Goal: Task Accomplishment & Management: Complete application form

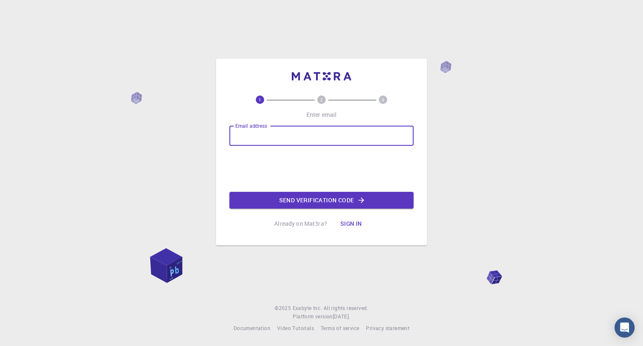
click at [265, 139] on input "Email address" at bounding box center [321, 136] width 184 height 20
type input "[EMAIL_ADDRESS][DOMAIN_NAME]"
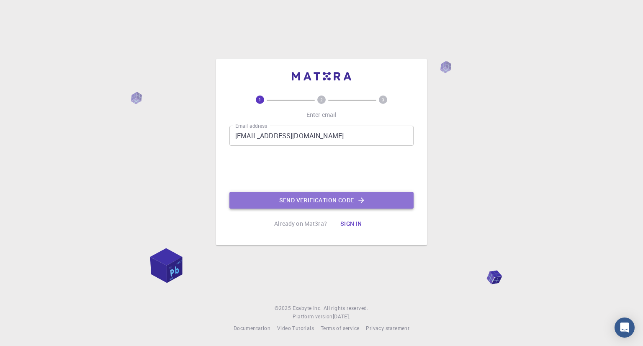
click at [298, 196] on button "Send verification code" at bounding box center [321, 200] width 184 height 17
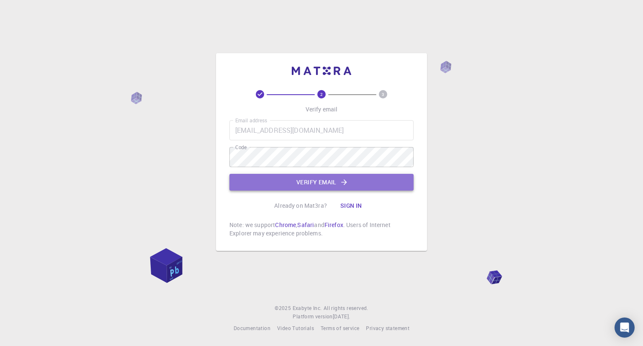
click at [311, 186] on button "Verify email" at bounding box center [321, 182] width 184 height 17
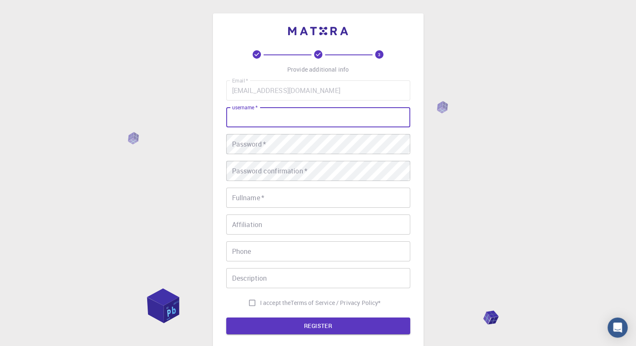
click at [288, 124] on input "username   *" at bounding box center [318, 117] width 184 height 20
type input "abubakar"
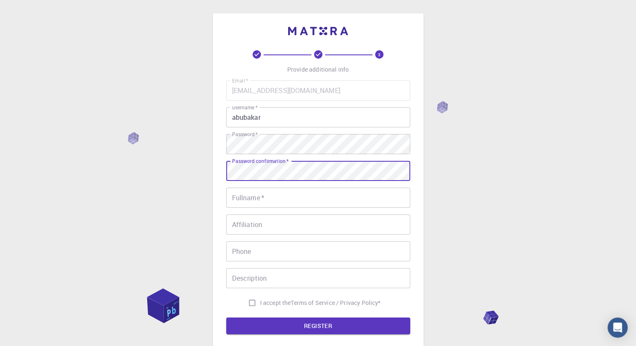
click at [231, 147] on div "Email   * [EMAIL_ADDRESS][DOMAIN_NAME] Email   * username   * abubakar username…" at bounding box center [318, 195] width 184 height 230
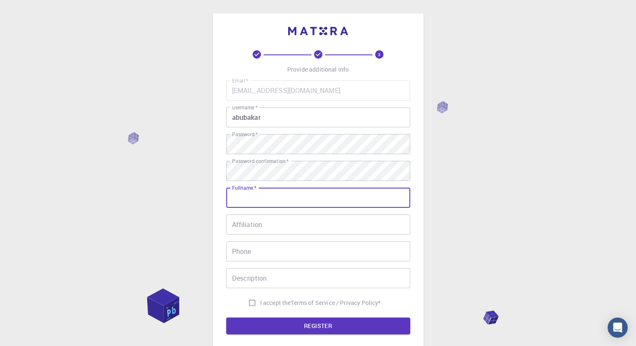
click at [250, 200] on input "Fullname   *" at bounding box center [318, 197] width 184 height 20
type input "[PERSON_NAME]"
click at [243, 253] on input "Phone" at bounding box center [318, 251] width 184 height 20
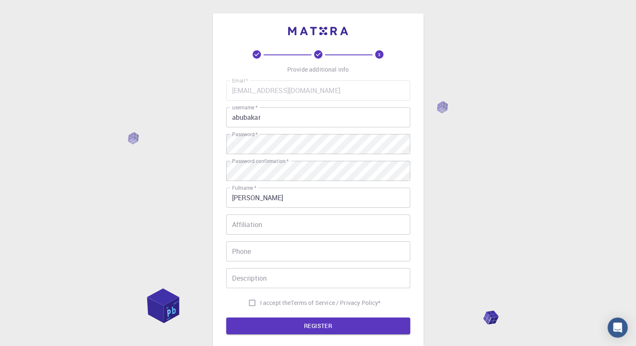
click at [422, 201] on div "3 Provide additional info Email   * [EMAIL_ADDRESS][DOMAIN_NAME] Email   * user…" at bounding box center [318, 191] width 211 height 357
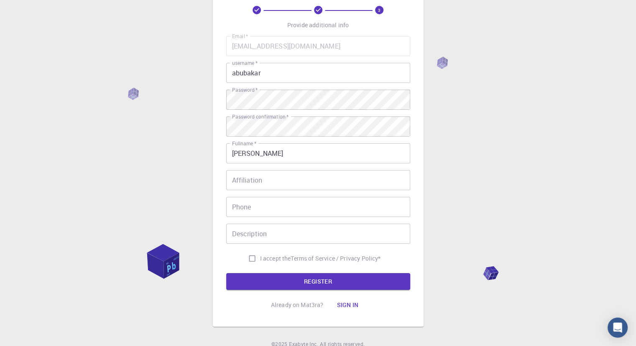
scroll to position [47, 0]
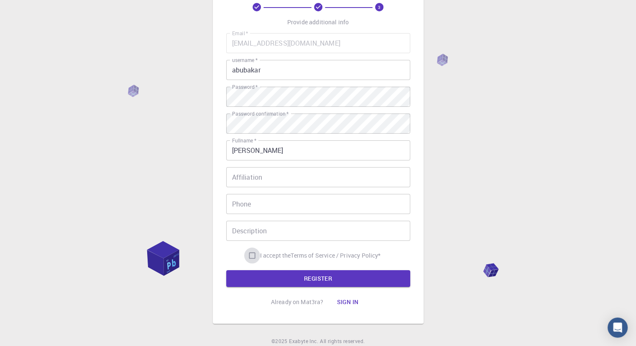
click at [249, 254] on input "I accept the Terms of Service / Privacy Policy *" at bounding box center [252, 255] width 16 height 16
checkbox input "true"
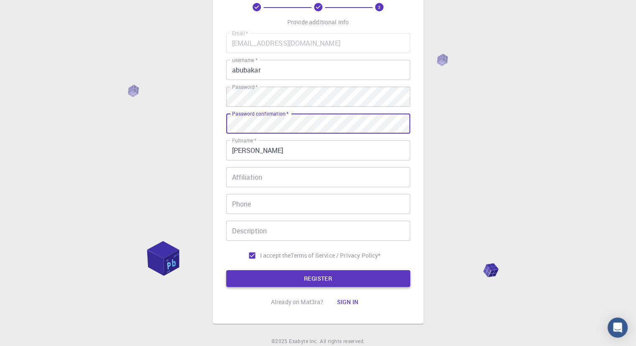
click at [266, 276] on button "REGISTER" at bounding box center [318, 278] width 184 height 17
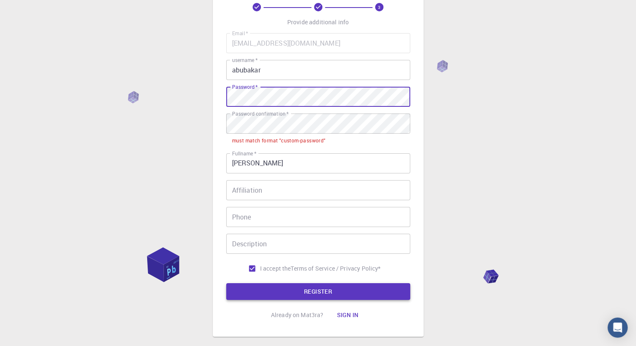
click at [275, 283] on button "REGISTER" at bounding box center [318, 291] width 184 height 17
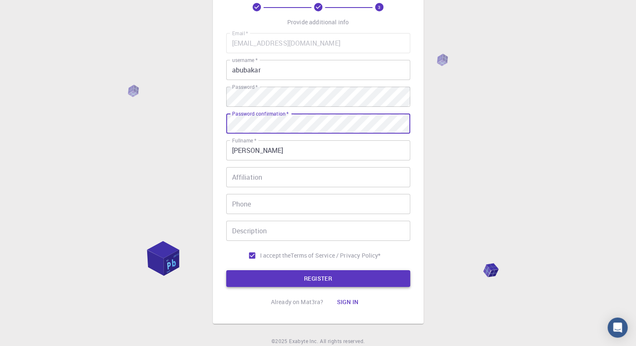
click at [261, 274] on button "REGISTER" at bounding box center [318, 278] width 184 height 17
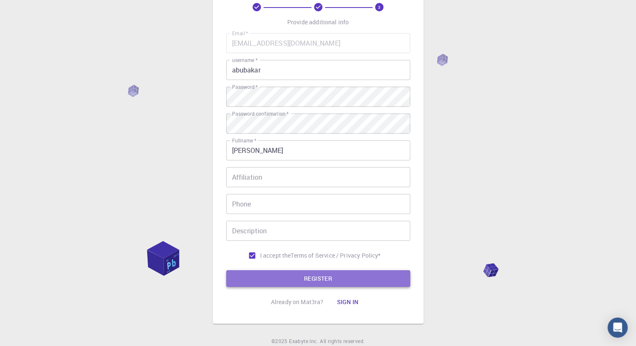
click at [281, 280] on button "REGISTER" at bounding box center [318, 278] width 184 height 17
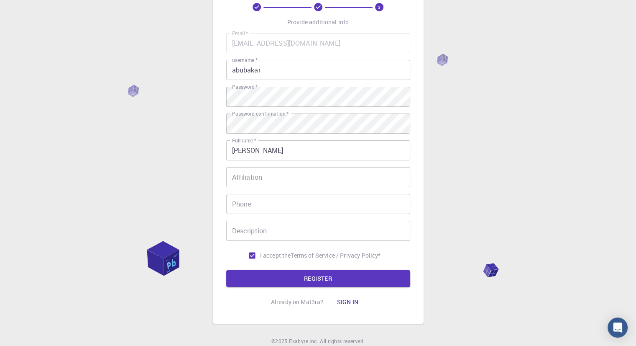
scroll to position [0, 0]
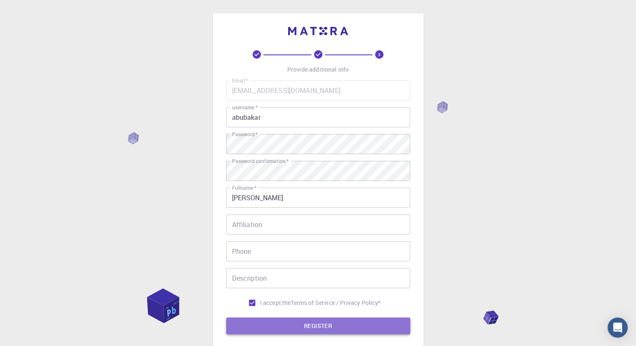
click at [296, 326] on button "REGISTER" at bounding box center [318, 325] width 184 height 17
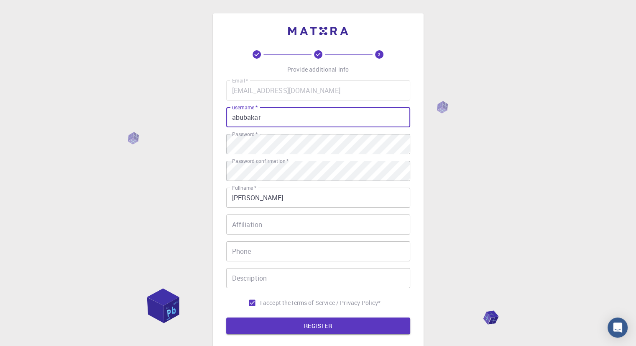
click at [266, 122] on input "abubakar" at bounding box center [318, 117] width 184 height 20
type input "abubakar2025"
click at [335, 325] on button "REGISTER" at bounding box center [318, 325] width 184 height 17
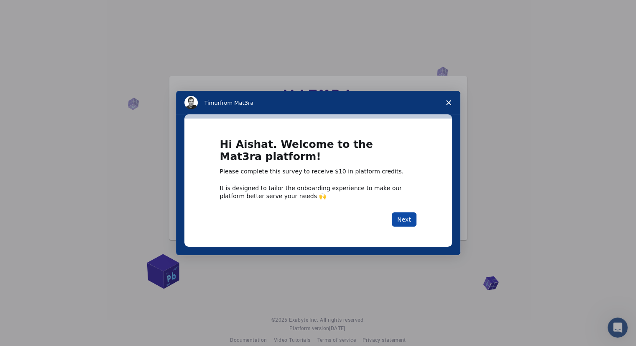
click at [403, 216] on button "Next" at bounding box center [404, 219] width 25 height 14
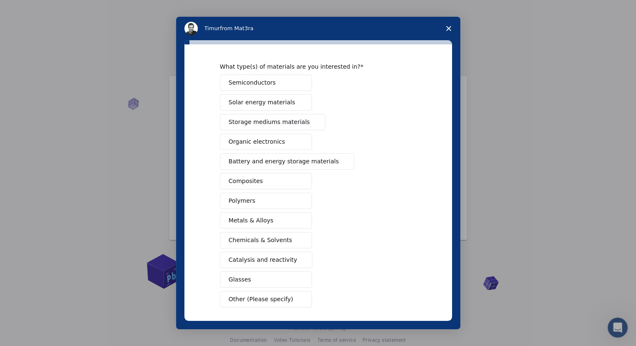
scroll to position [24, 0]
click at [256, 140] on span "Organic electronics" at bounding box center [257, 140] width 56 height 9
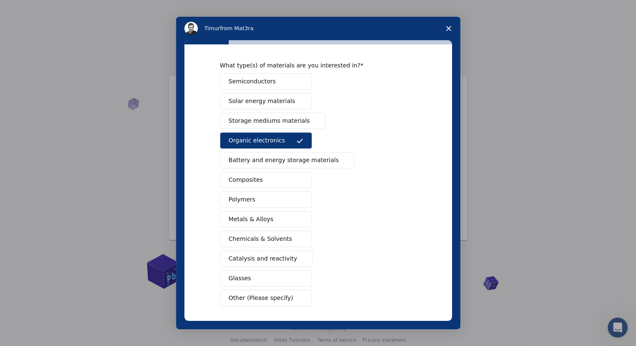
drag, startPoint x: 453, startPoint y: 147, endPoint x: 448, endPoint y: 234, distance: 86.7
click at [448, 234] on div "What type(s) of materials are you interested in? Semiconductors Solar energy ma…" at bounding box center [318, 184] width 284 height 289
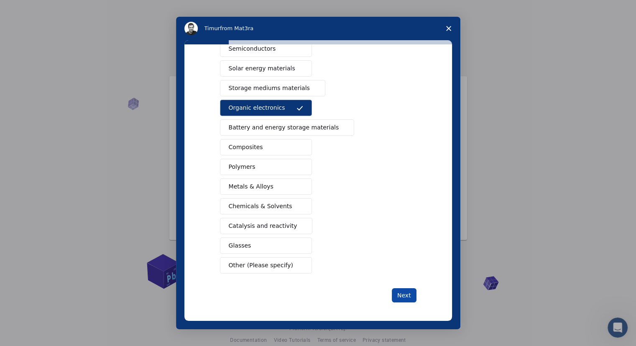
click at [402, 295] on button "Next" at bounding box center [404, 295] width 25 height 14
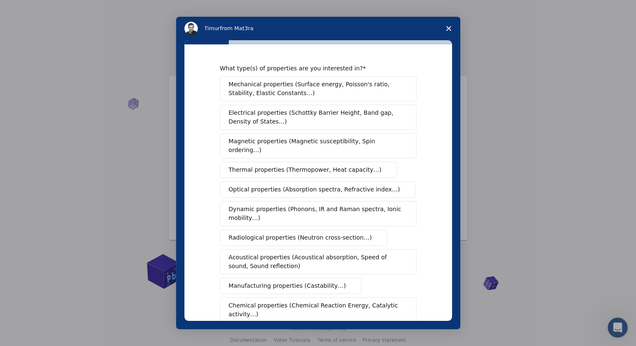
click at [453, 31] on span "Close survey" at bounding box center [448, 28] width 23 height 23
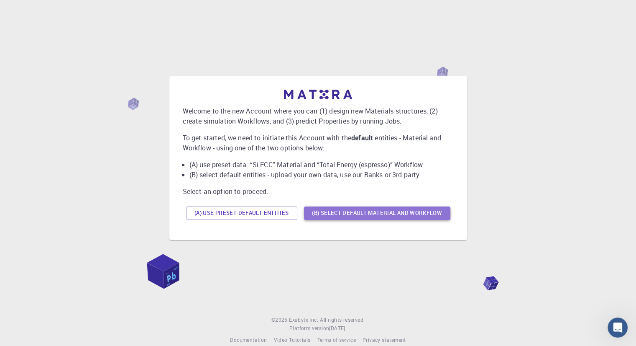
click at [389, 214] on button "(B) Select default material and workflow" at bounding box center [377, 212] width 146 height 13
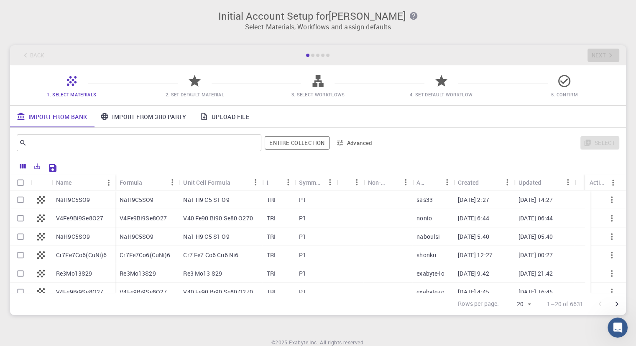
scroll to position [19, 0]
